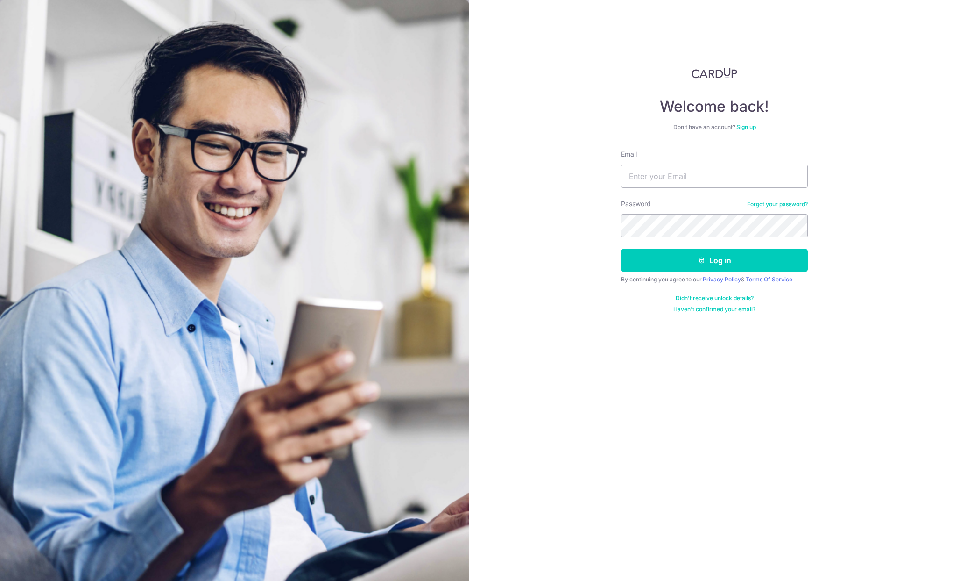
click at [672, 190] on form "Email Password Forgot your password? Log in By continuing you agree to our Priv…" at bounding box center [714, 230] width 187 height 163
click at [671, 181] on input "Email" at bounding box center [714, 175] width 187 height 23
type input "gusrb406@naver.com"
click at [621, 248] on button "Log in" at bounding box center [714, 259] width 187 height 23
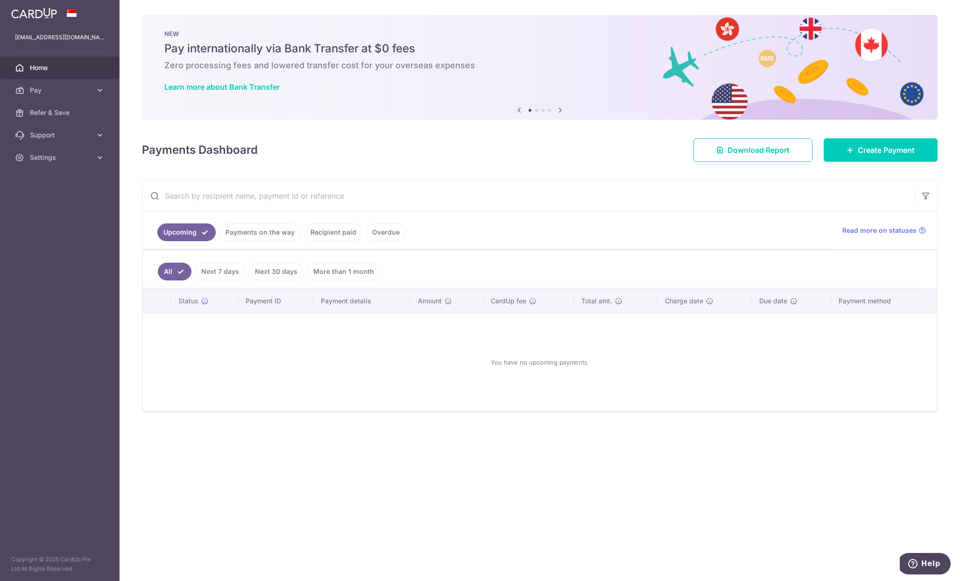
drag, startPoint x: 558, startPoint y: 352, endPoint x: 560, endPoint y: 357, distance: 5.9
click at [558, 353] on div "You have no upcoming payments." at bounding box center [540, 362] width 772 height 82
click at [560, 358] on div "You have no upcoming payments." at bounding box center [540, 362] width 772 height 82
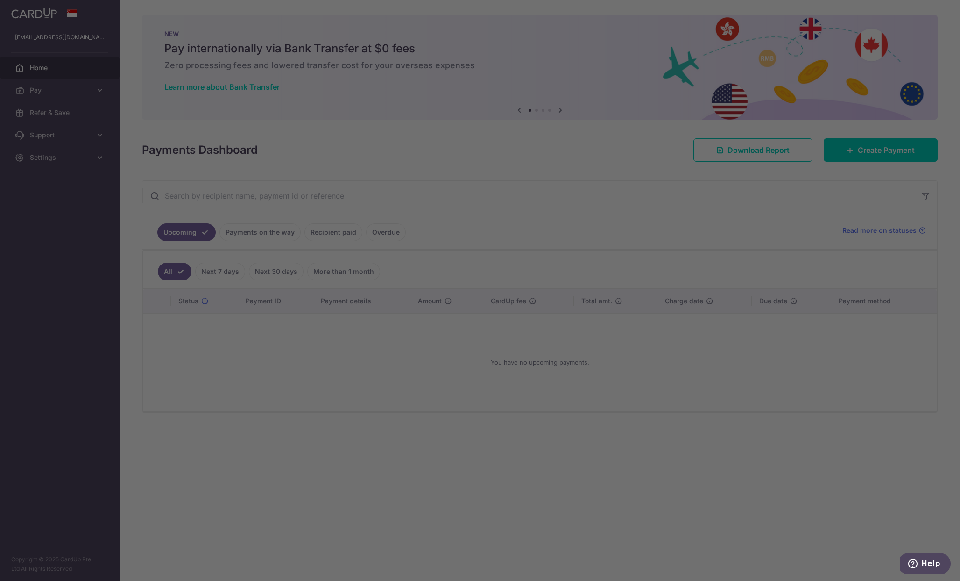
click at [65, 98] on div at bounding box center [485, 293] width 970 height 586
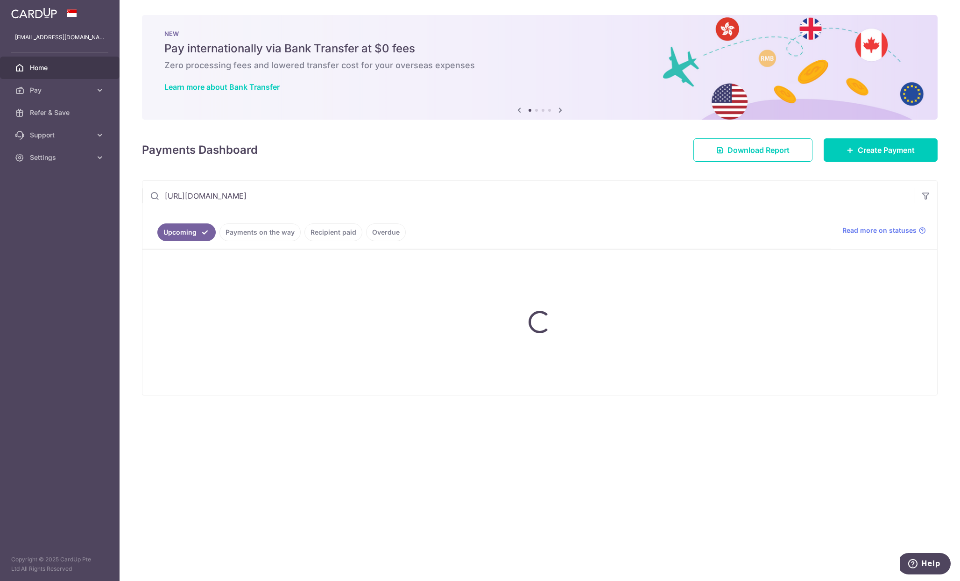
type input "https://app.cardup.co/dashboard#"
click at [380, 229] on link "Overdue" at bounding box center [386, 232] width 40 height 18
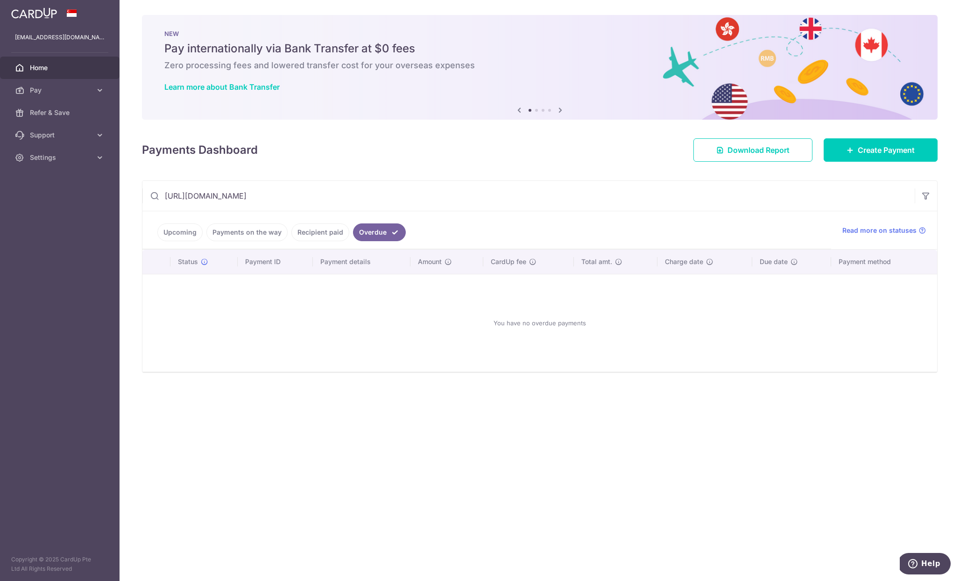
click at [330, 233] on link "Recipient paid" at bounding box center [320, 232] width 58 height 18
click at [255, 242] on ul "Upcoming Payments on the way Recipient paid Overdue" at bounding box center [486, 230] width 689 height 38
click at [253, 237] on link "Payments on the way" at bounding box center [246, 232] width 81 height 18
click at [180, 233] on link "Upcoming" at bounding box center [179, 232] width 45 height 18
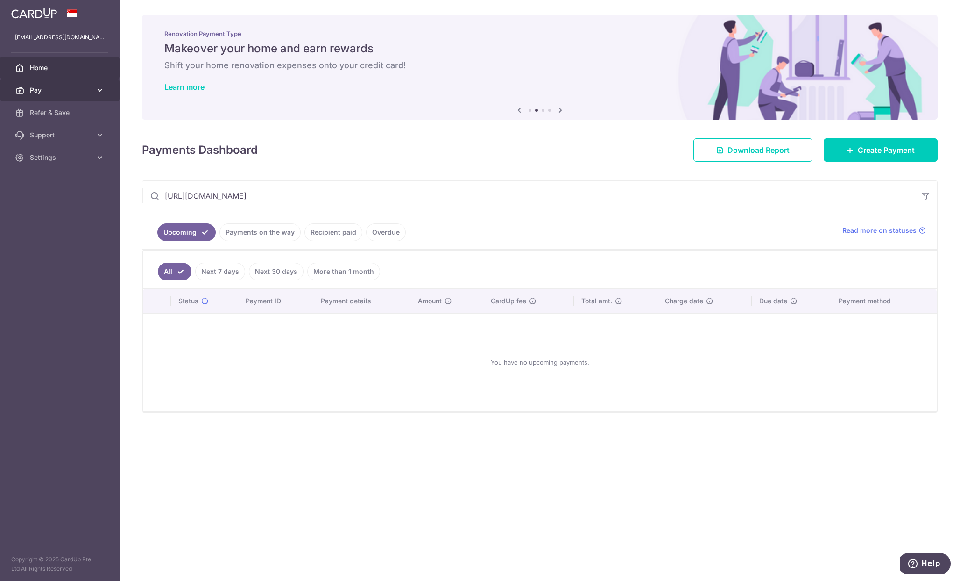
click at [78, 89] on span "Pay" at bounding box center [61, 89] width 62 height 9
click at [53, 114] on span "Payments" at bounding box center [61, 112] width 62 height 9
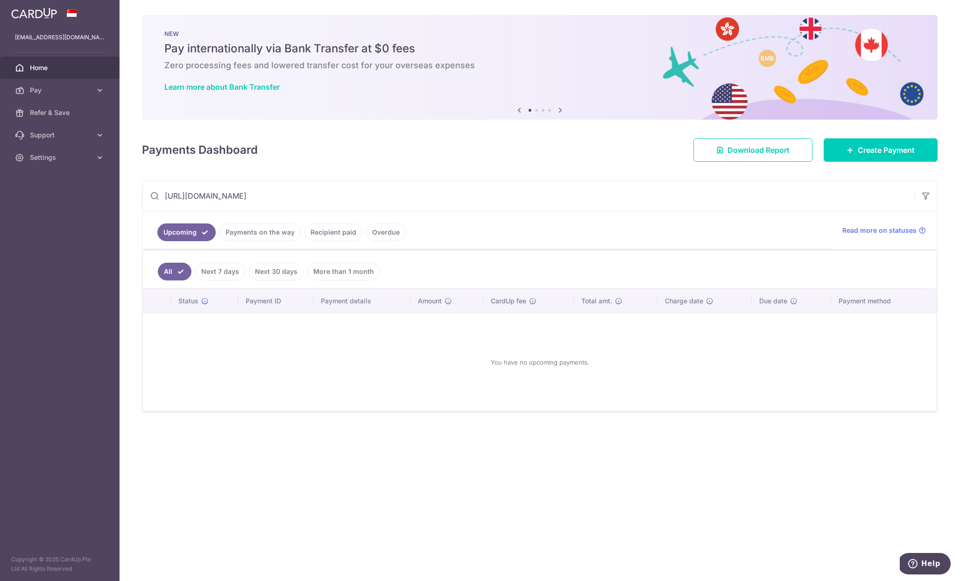
click at [225, 275] on link "Next 7 days" at bounding box center [220, 271] width 50 height 18
click at [279, 274] on link "Next 30 days" at bounding box center [276, 271] width 55 height 18
click at [315, 271] on link "More than 1 month" at bounding box center [343, 271] width 73 height 18
click at [243, 228] on link "Payments on the way" at bounding box center [260, 232] width 81 height 18
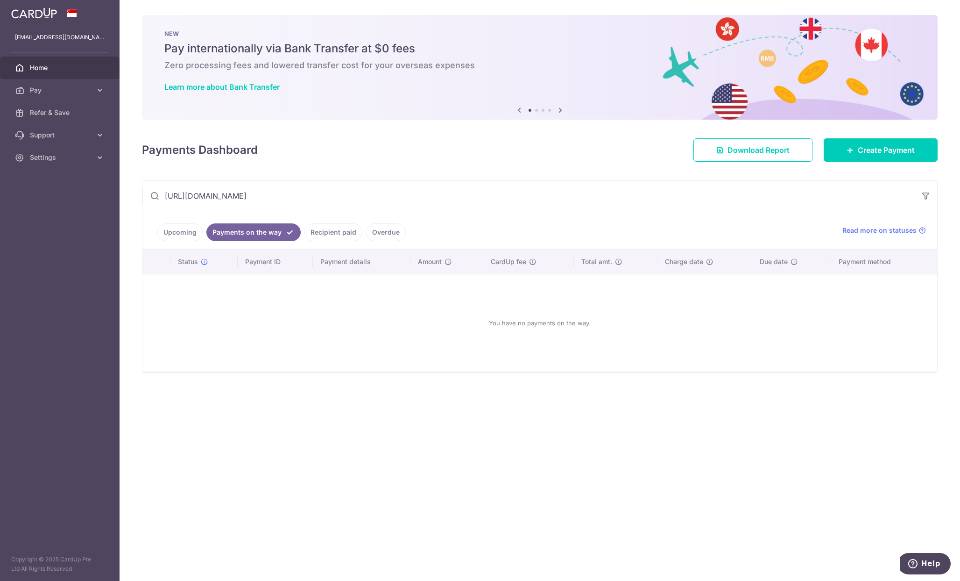
click at [328, 234] on link "Recipient paid" at bounding box center [334, 232] width 58 height 18
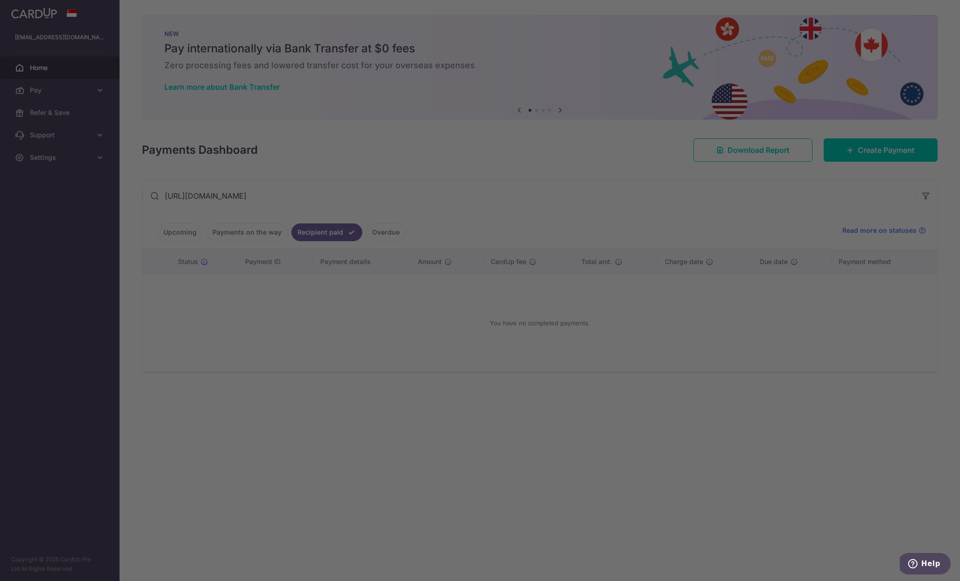
click at [348, 261] on div at bounding box center [485, 293] width 970 height 586
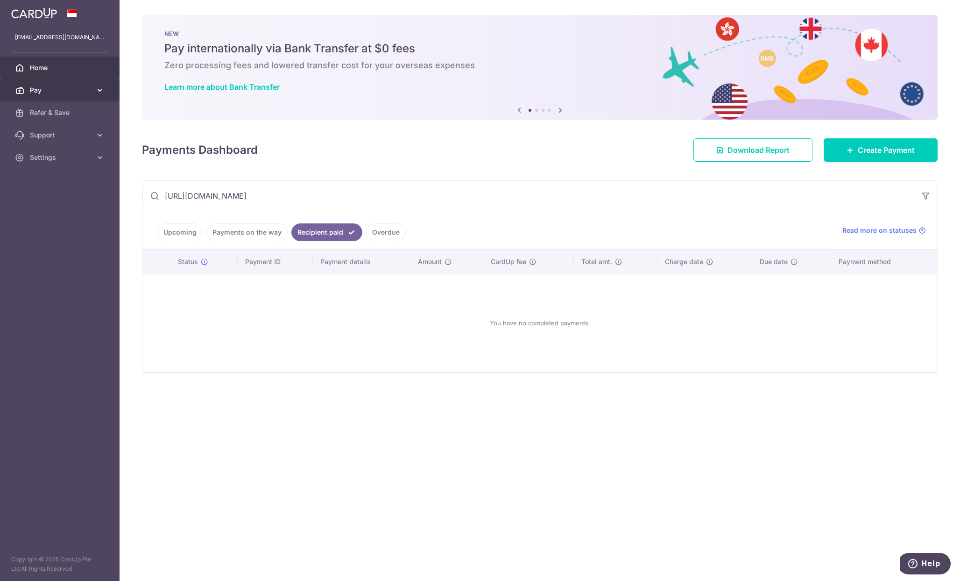
click at [70, 95] on link "Pay" at bounding box center [60, 90] width 120 height 22
click at [72, 214] on span "Support" at bounding box center [61, 213] width 62 height 9
click at [79, 291] on span "Settings" at bounding box center [61, 292] width 62 height 9
click at [56, 185] on link "Refer & Save" at bounding box center [60, 191] width 120 height 22
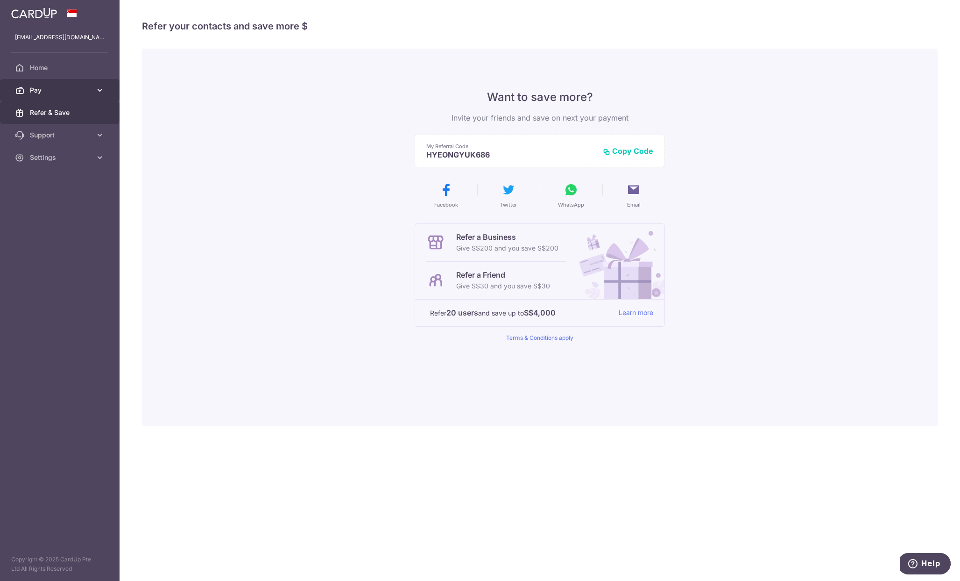
click at [57, 90] on span "Pay" at bounding box center [61, 89] width 62 height 9
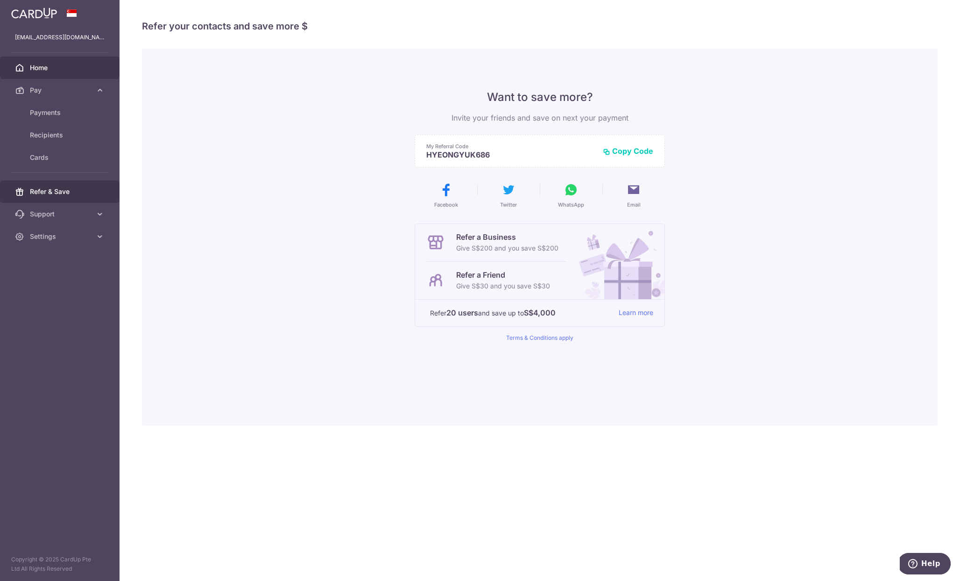
click at [46, 72] on span "Home" at bounding box center [61, 67] width 62 height 9
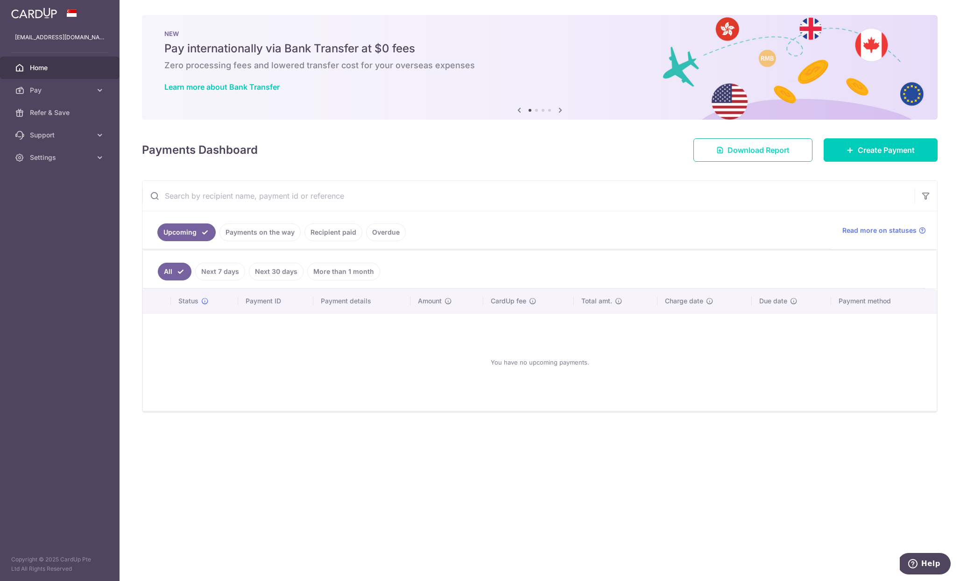
click at [792, 156] on link "Download Report" at bounding box center [753, 149] width 119 height 23
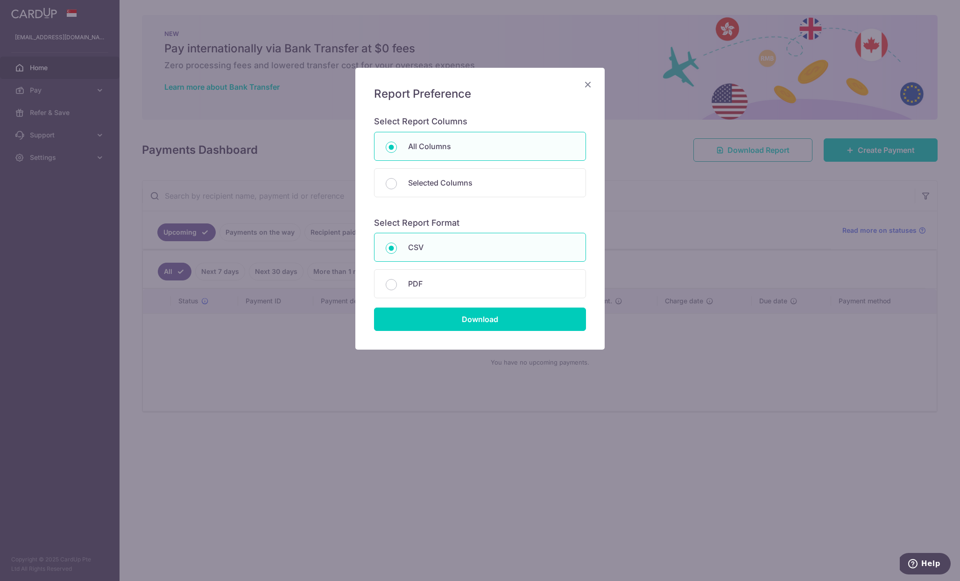
click at [792, 156] on div "Report Preference Select Report Columns All Columns Selected Columns Payment Id…" at bounding box center [480, 290] width 960 height 581
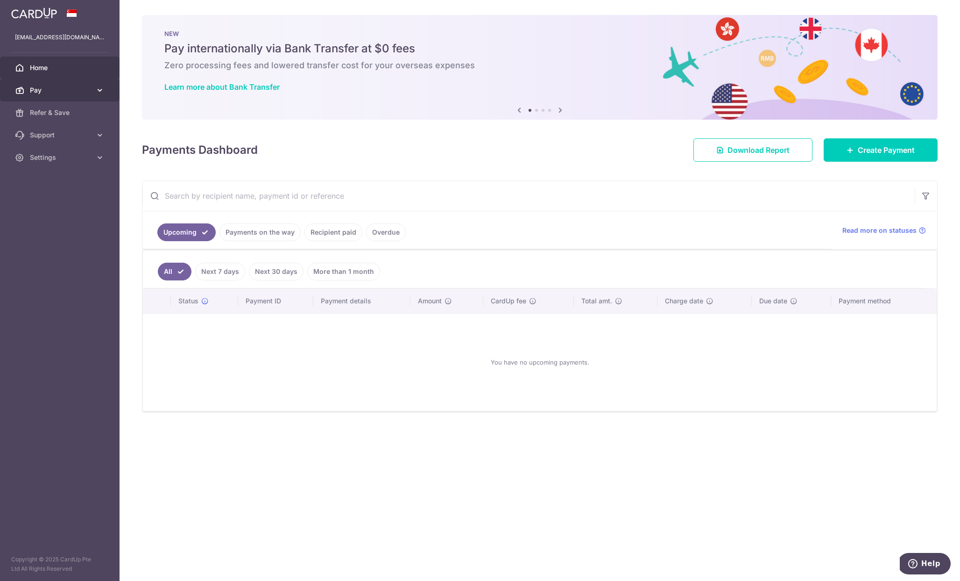
click at [66, 86] on span "Pay" at bounding box center [61, 89] width 62 height 9
click at [50, 113] on span "Payments" at bounding box center [61, 112] width 62 height 9
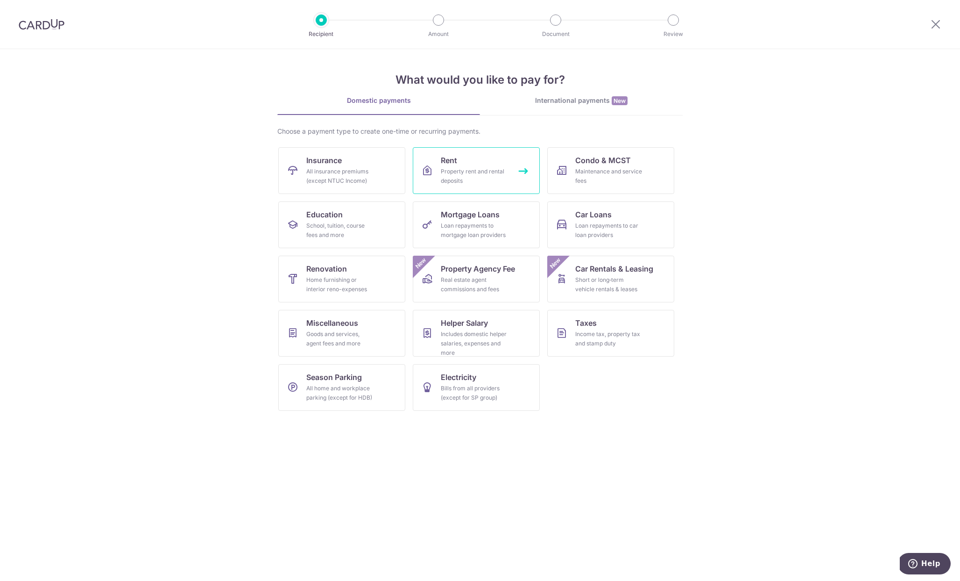
click at [500, 167] on div "Property rent and rental deposits" at bounding box center [474, 176] width 67 height 19
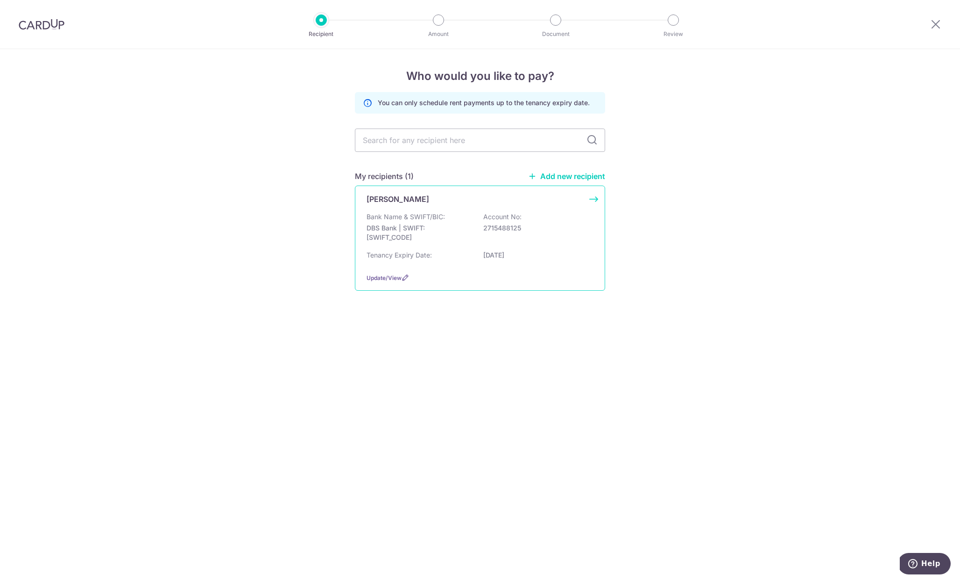
click at [411, 227] on p "DBS Bank | SWIFT: DBSSSGSGXXX" at bounding box center [419, 232] width 105 height 19
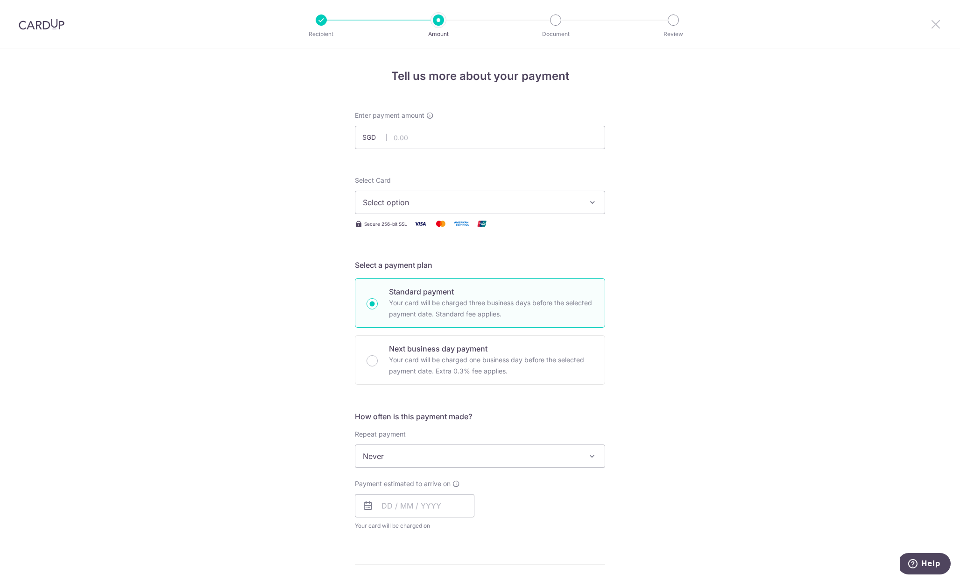
click at [941, 26] on icon at bounding box center [935, 24] width 11 height 12
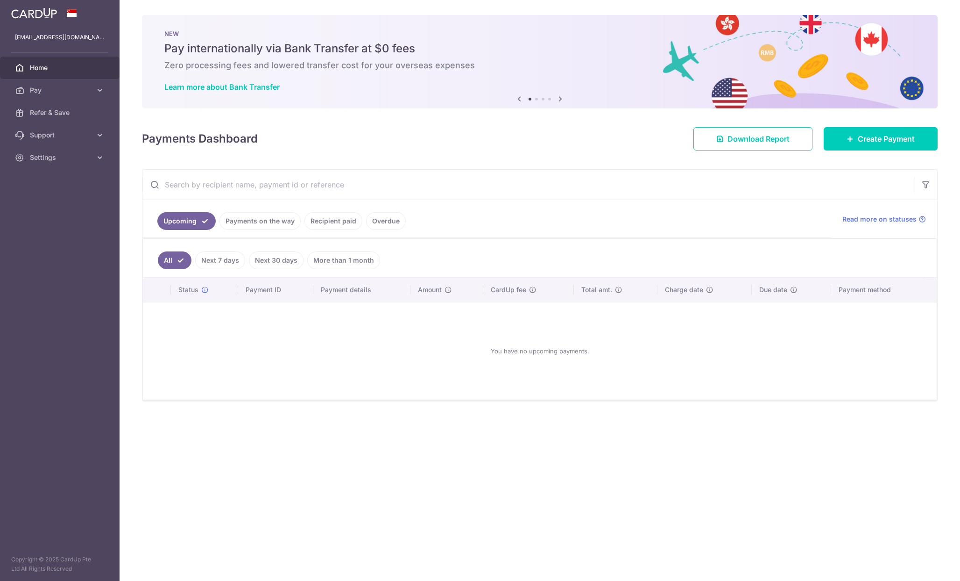
click at [567, 99] on div "NEW Pay internationally via Bank Transfer at $0 fees Zero processing fees and l…" at bounding box center [540, 61] width 796 height 93
click at [48, 154] on span "Settings" at bounding box center [61, 157] width 62 height 9
click at [52, 178] on span "Account" at bounding box center [61, 179] width 62 height 9
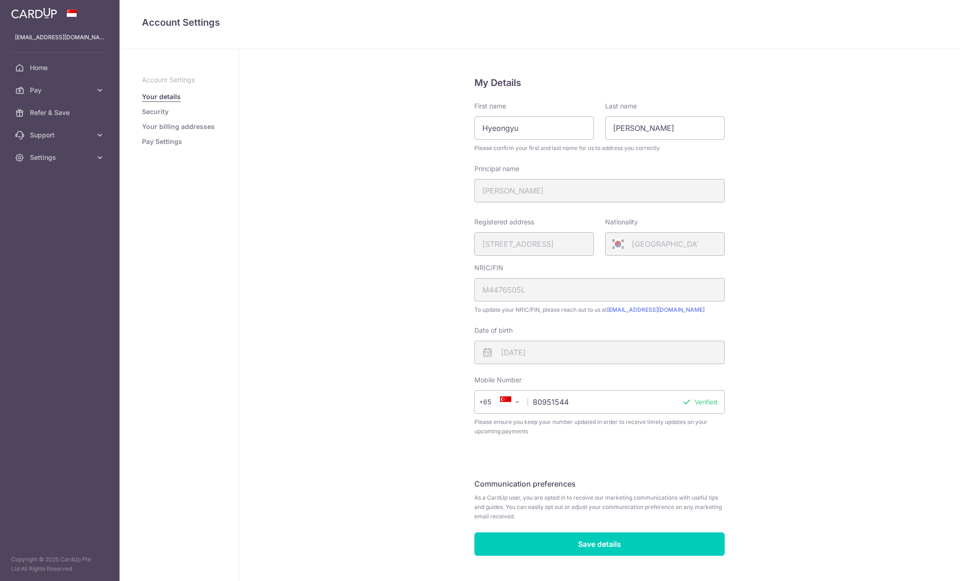
click at [169, 130] on link "Your billing addresses" at bounding box center [178, 126] width 73 height 9
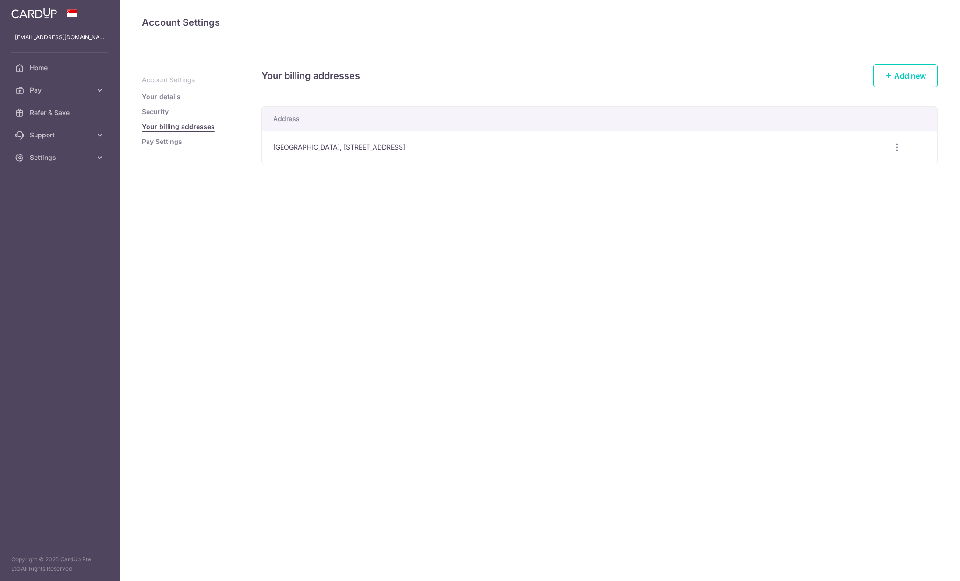
click at [168, 143] on link "Pay Settings" at bounding box center [162, 141] width 40 height 9
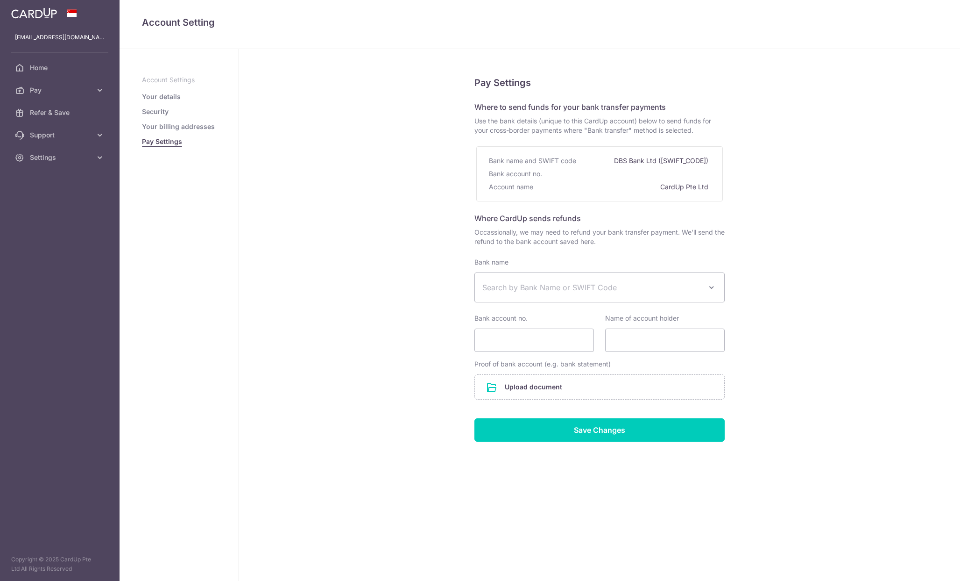
select select
click at [167, 111] on link "Security" at bounding box center [155, 111] width 27 height 9
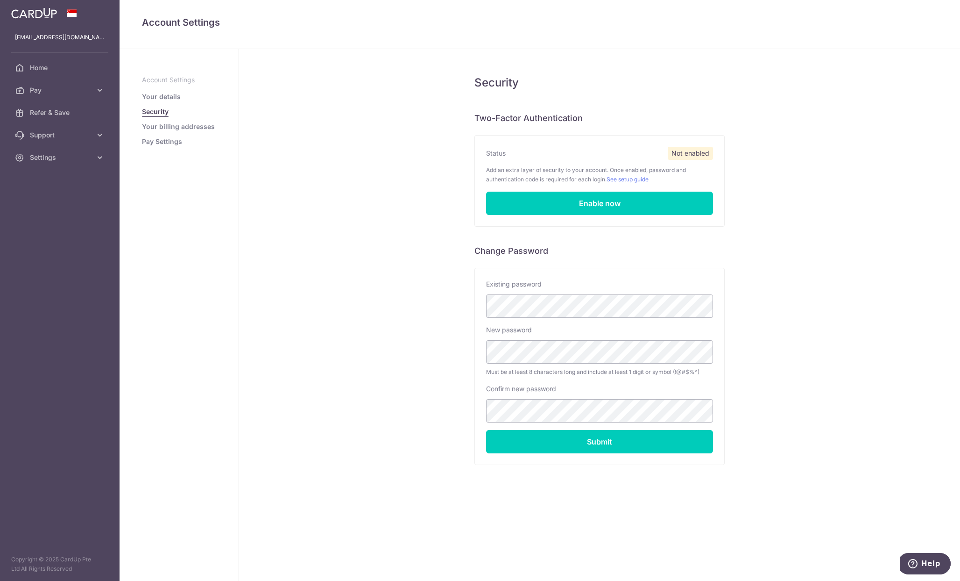
click at [175, 89] on ul "Account Settings Your details Security Your billing addresses Pay Settings" at bounding box center [179, 110] width 74 height 71
click at [171, 97] on link "Your details" at bounding box center [161, 96] width 39 height 9
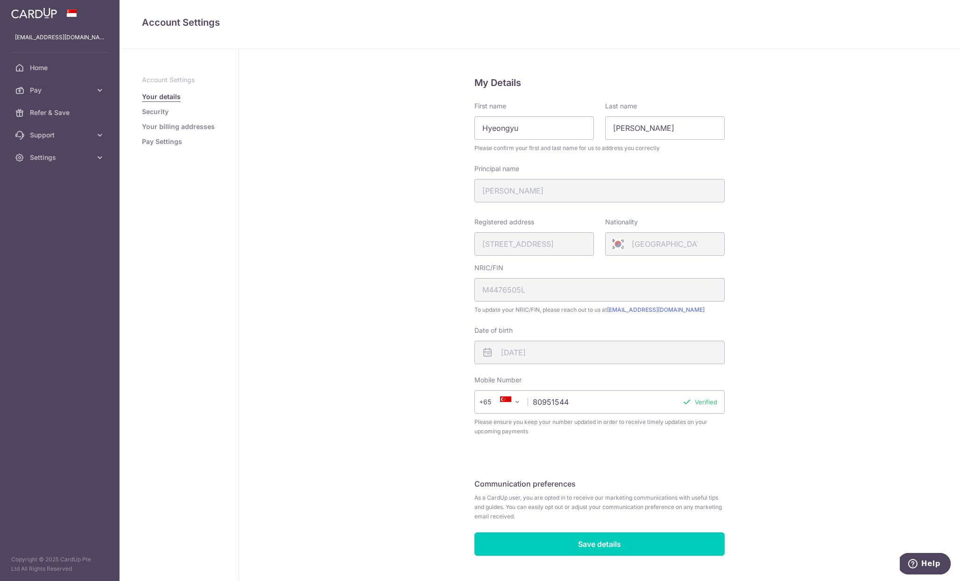
click at [169, 77] on p "Account Settings" at bounding box center [179, 79] width 74 height 9
click at [67, 108] on span "Refer & Save" at bounding box center [61, 112] width 62 height 9
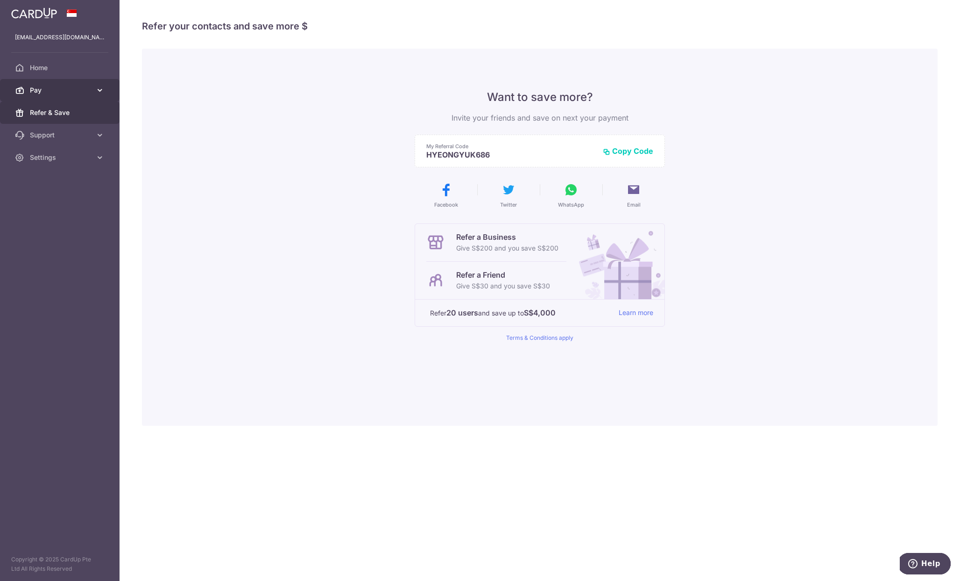
click at [74, 88] on span "Pay" at bounding box center [61, 89] width 62 height 9
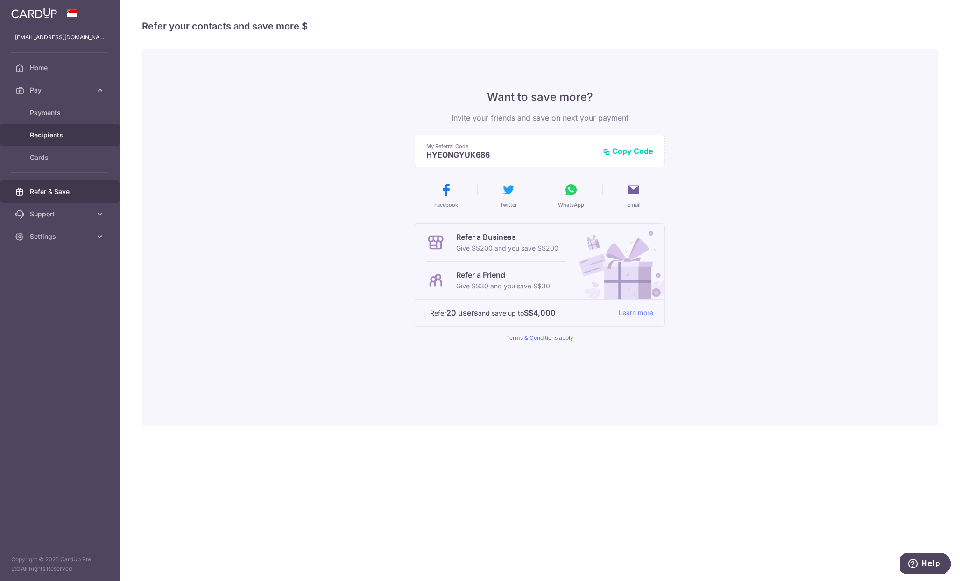
click at [60, 131] on span "Recipients" at bounding box center [61, 134] width 62 height 9
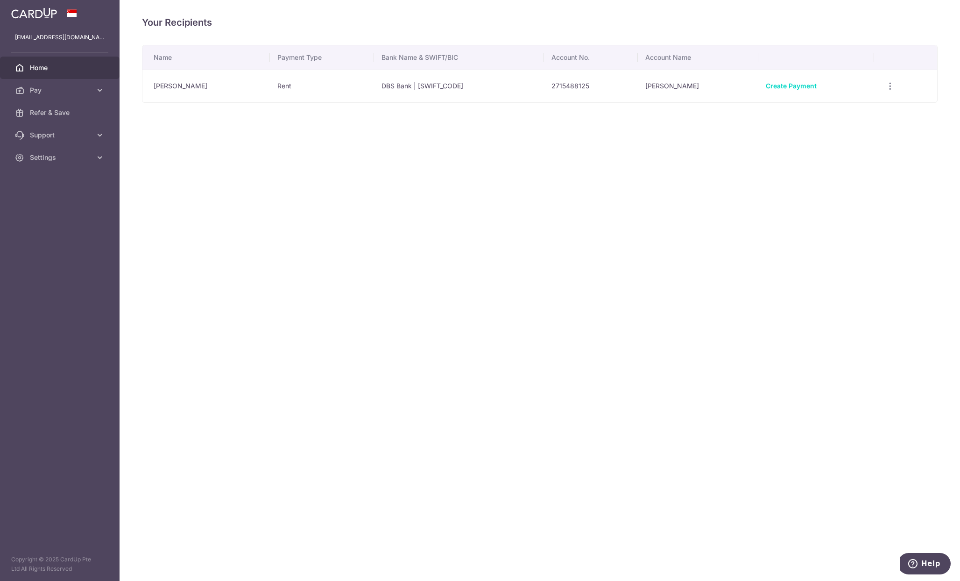
click at [43, 74] on link "Home" at bounding box center [60, 68] width 120 height 22
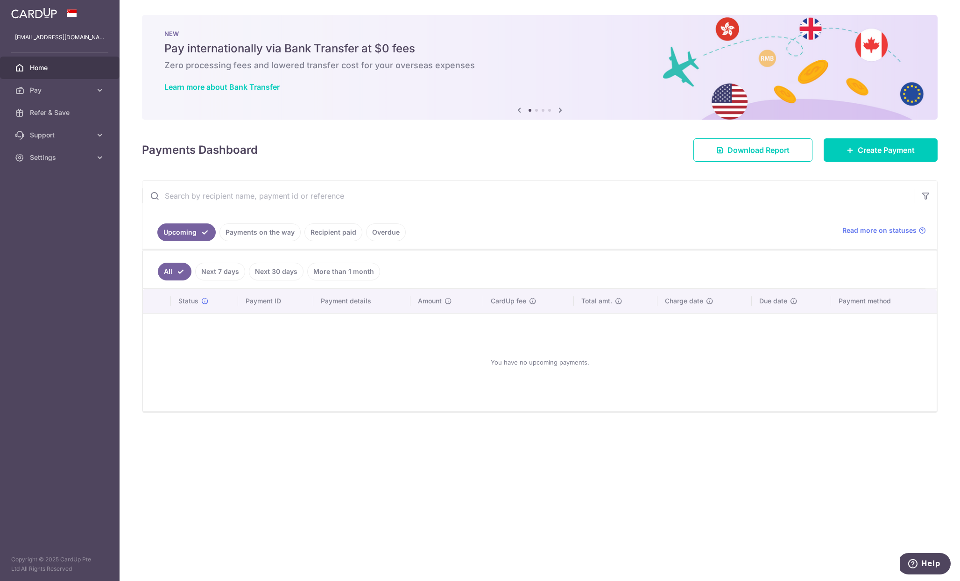
click at [47, 81] on link "Pay" at bounding box center [60, 90] width 120 height 22
click at [50, 149] on link "Cards" at bounding box center [60, 157] width 120 height 22
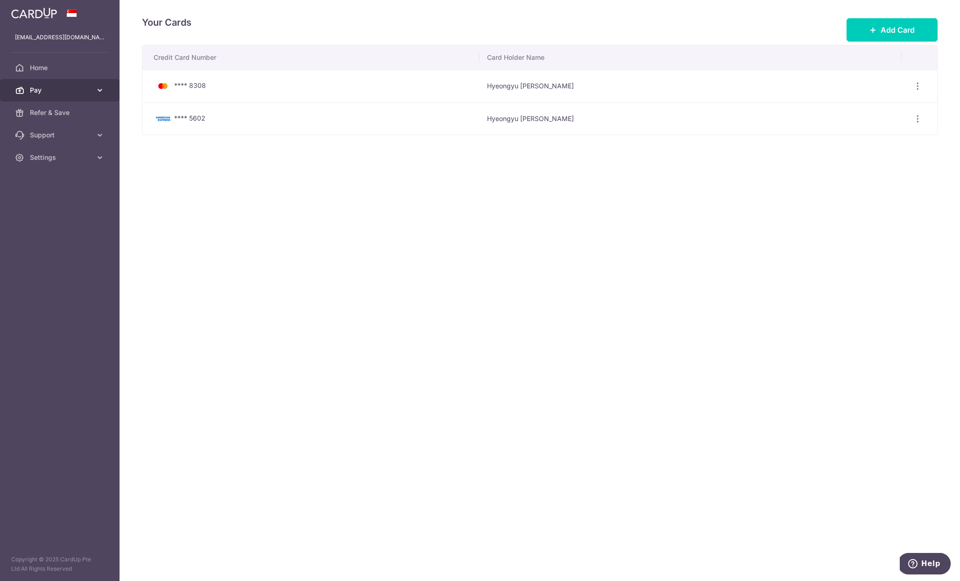
click at [59, 94] on span "Pay" at bounding box center [61, 89] width 62 height 9
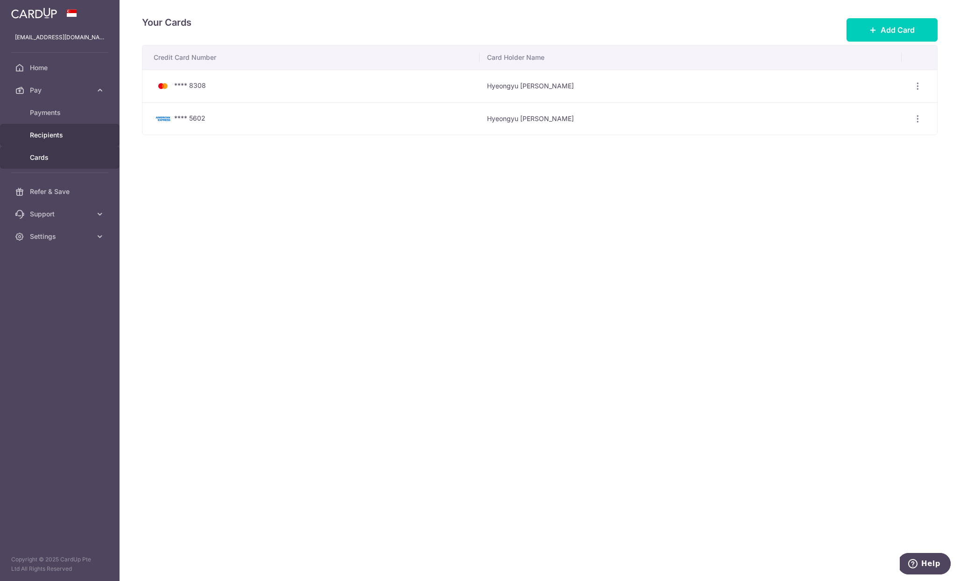
click at [63, 126] on link "Recipients" at bounding box center [60, 135] width 120 height 22
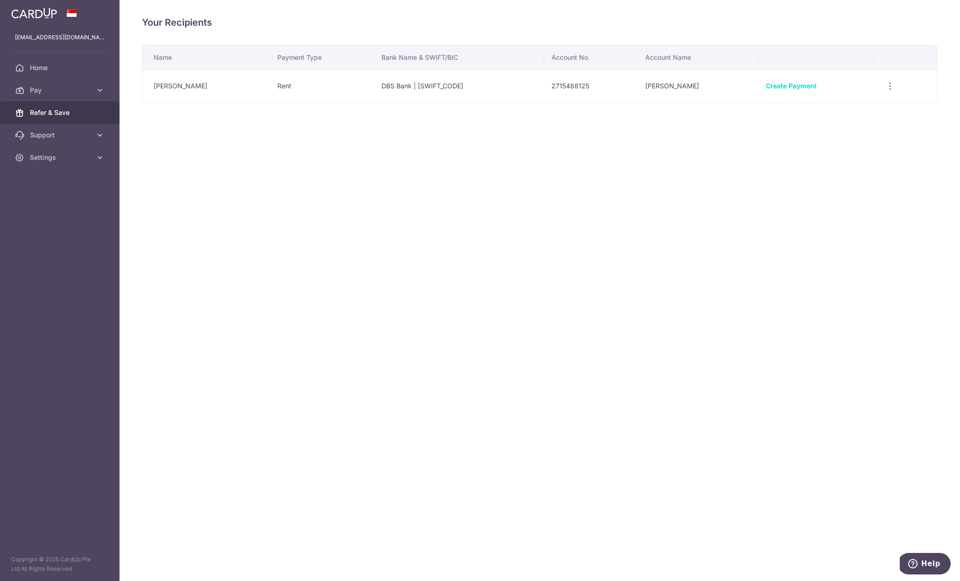
click at [66, 111] on span "Refer & Save" at bounding box center [61, 112] width 62 height 9
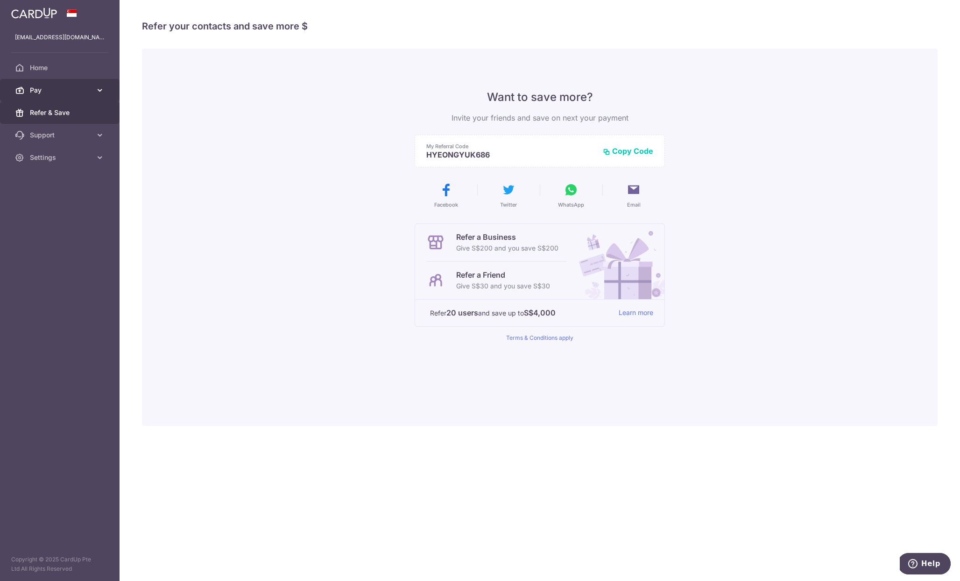
click at [61, 92] on span "Pay" at bounding box center [61, 89] width 62 height 9
click at [49, 111] on span "Payments" at bounding box center [61, 112] width 62 height 9
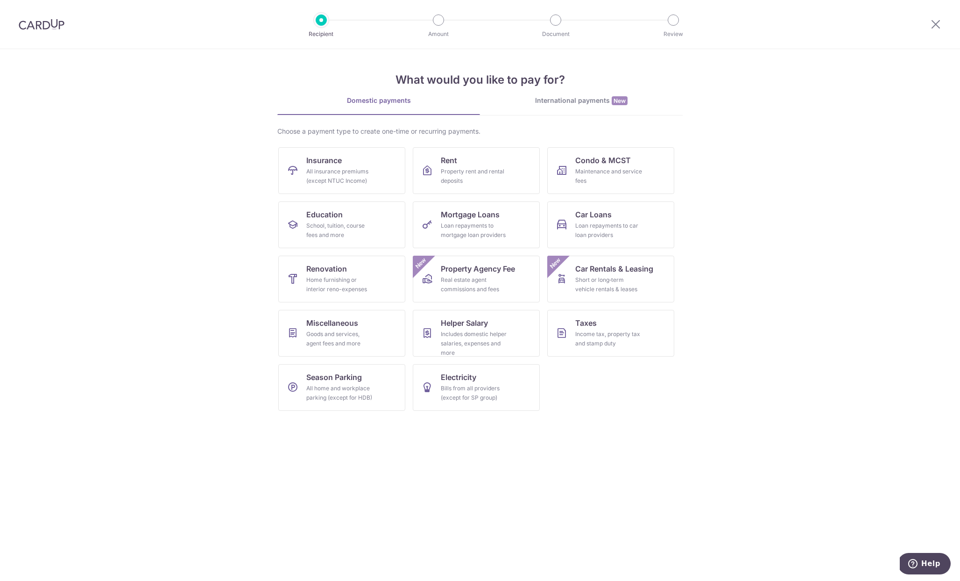
click at [59, 139] on section "What would you like to pay for? Domestic payments International payments New Ch…" at bounding box center [480, 315] width 960 height 532
